Goal: Task Accomplishment & Management: Use online tool/utility

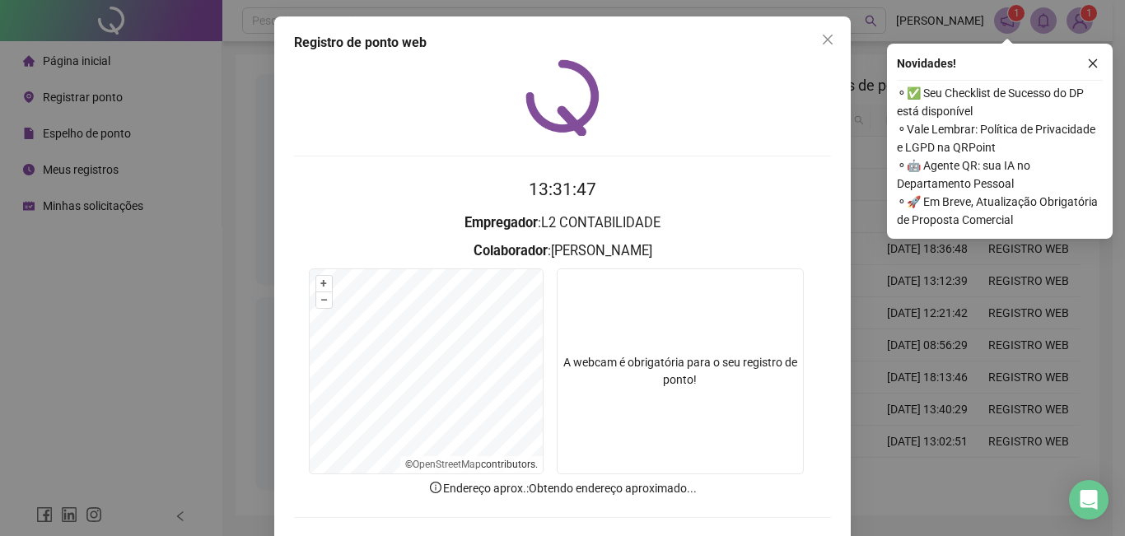
scroll to position [71, 0]
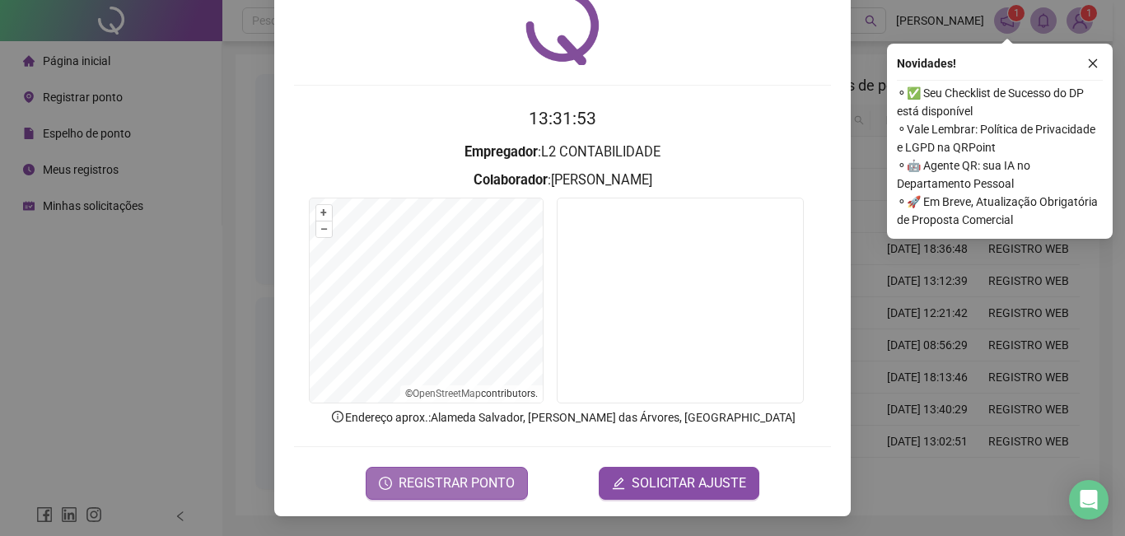
click at [434, 486] on span "REGISTRAR PONTO" at bounding box center [456, 483] width 116 height 20
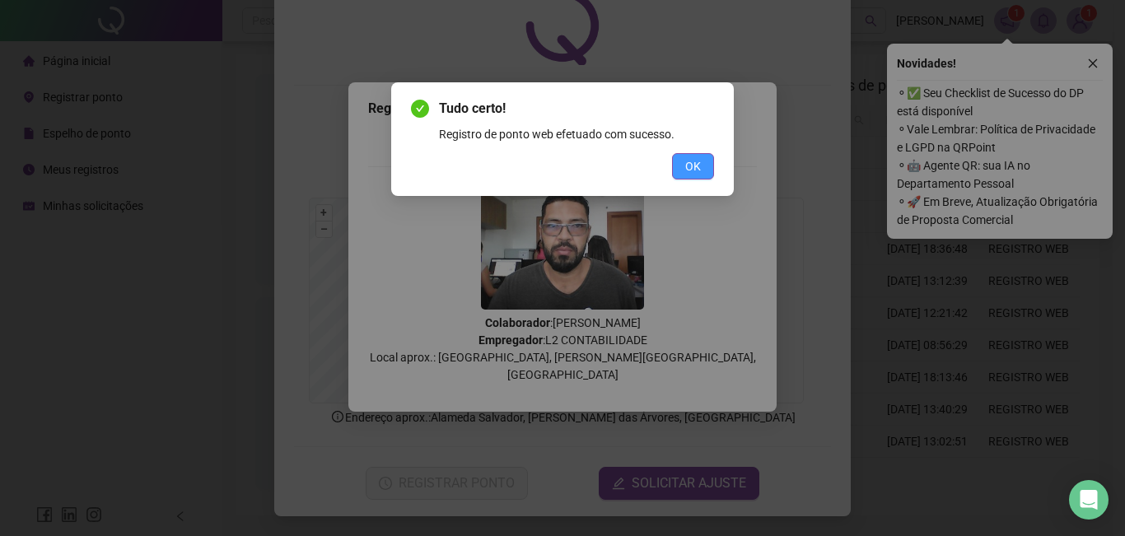
click at [686, 173] on span "OK" at bounding box center [693, 166] width 16 height 18
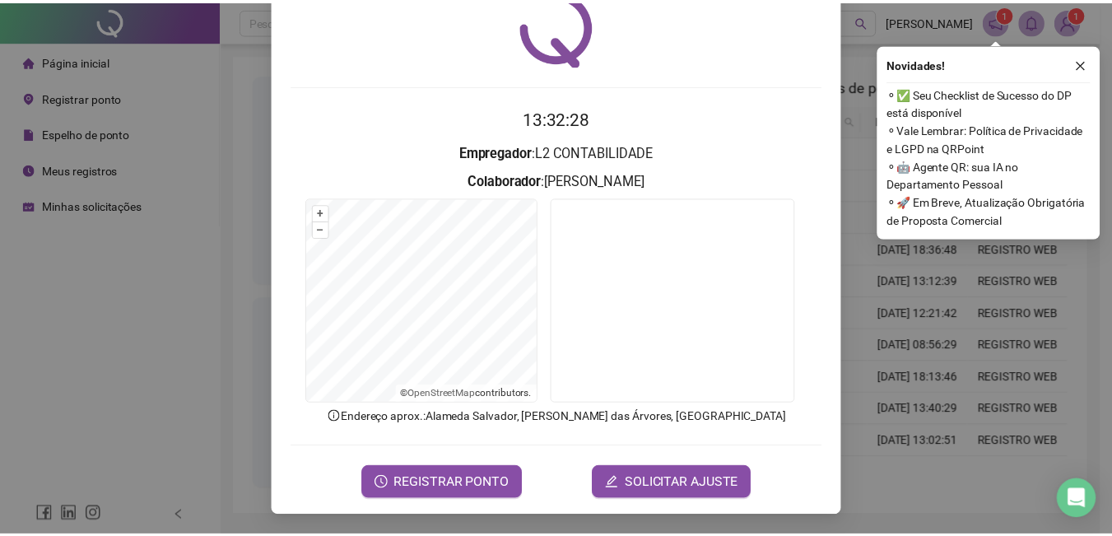
scroll to position [0, 0]
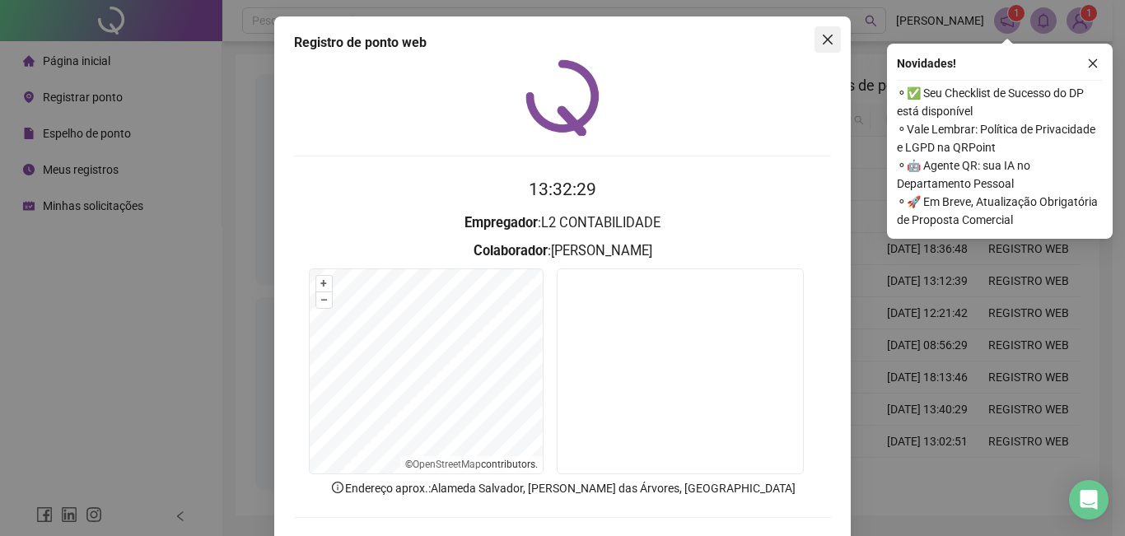
click at [822, 39] on icon "close" at bounding box center [827, 40] width 10 height 10
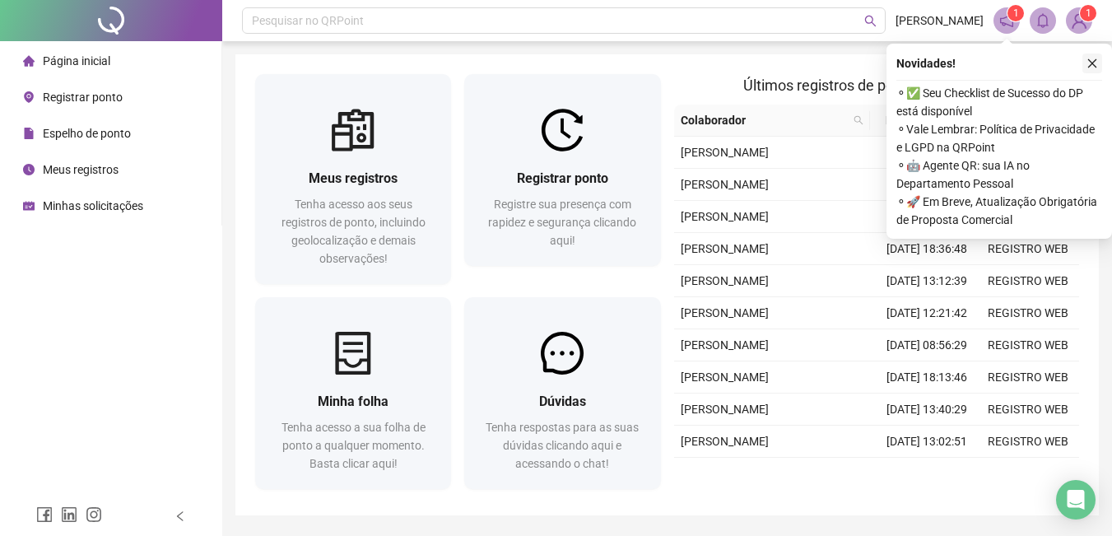
click at [1090, 58] on icon "close" at bounding box center [1093, 64] width 12 height 12
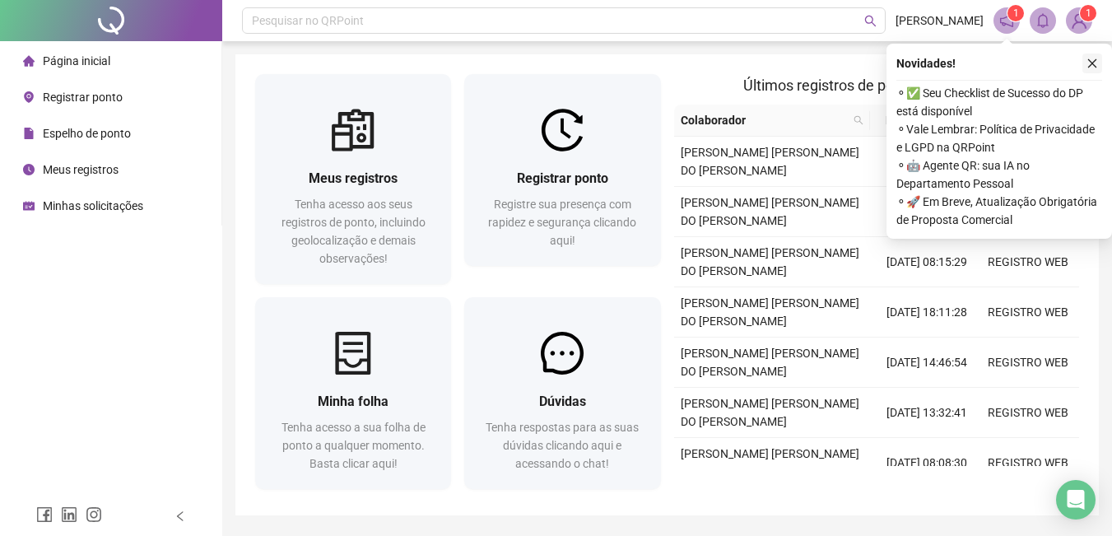
click at [1098, 63] on button "button" at bounding box center [1093, 64] width 20 height 20
